Goal: Check status: Check status

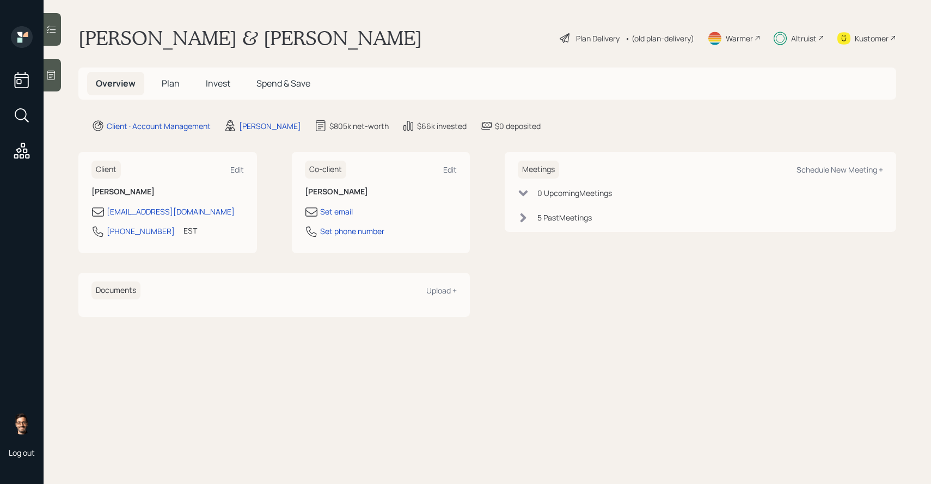
click at [223, 80] on span "Invest" at bounding box center [218, 83] width 24 height 12
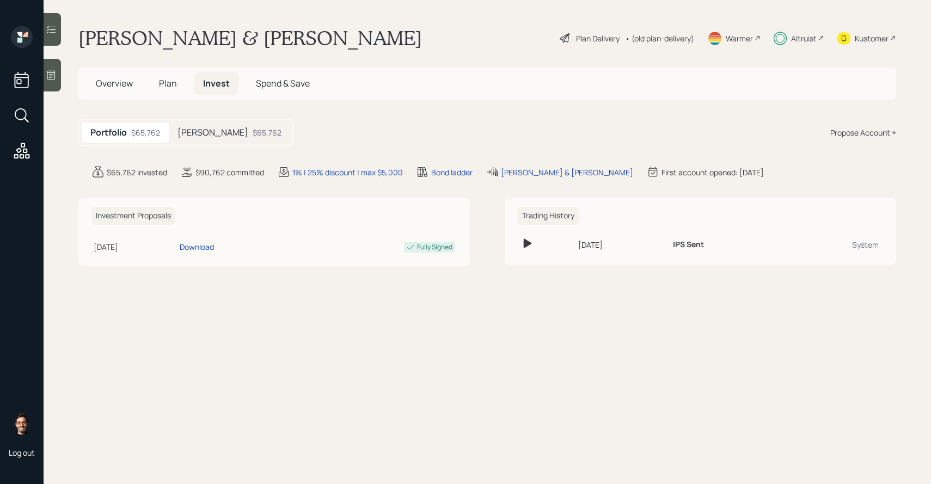
click at [195, 122] on div "Portfolio $65,762 IRA Money $65,762" at bounding box center [185, 132] width 215 height 27
click at [195, 133] on h5 "[PERSON_NAME]" at bounding box center [212, 132] width 71 height 10
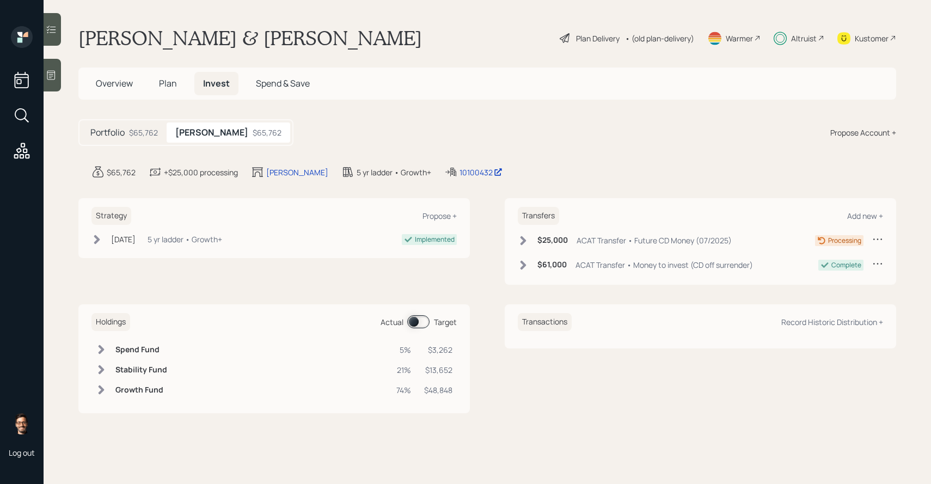
click at [521, 237] on icon at bounding box center [523, 240] width 6 height 9
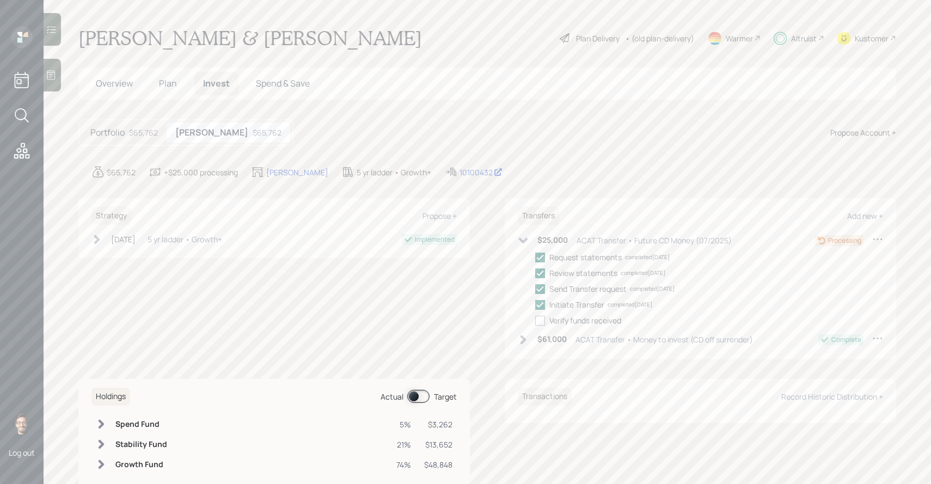
click at [521, 237] on icon at bounding box center [522, 240] width 11 height 11
